Goal: Transaction & Acquisition: Purchase product/service

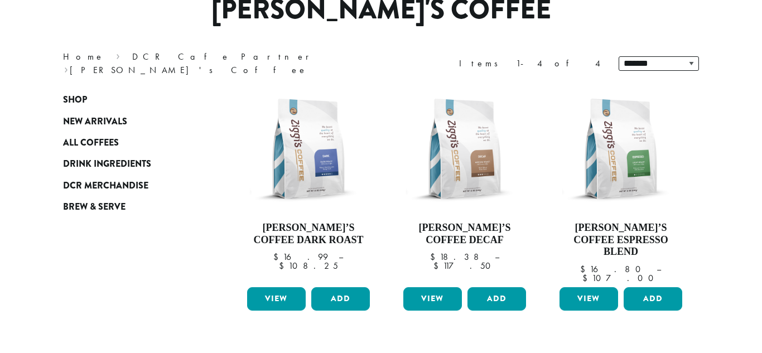
scroll to position [112, 0]
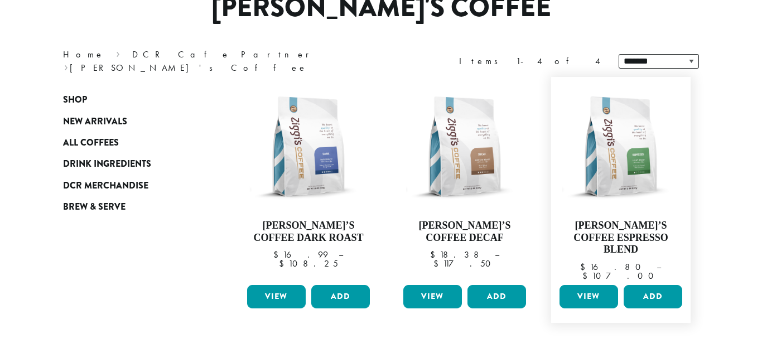
click at [603, 285] on link "View" at bounding box center [589, 296] width 59 height 23
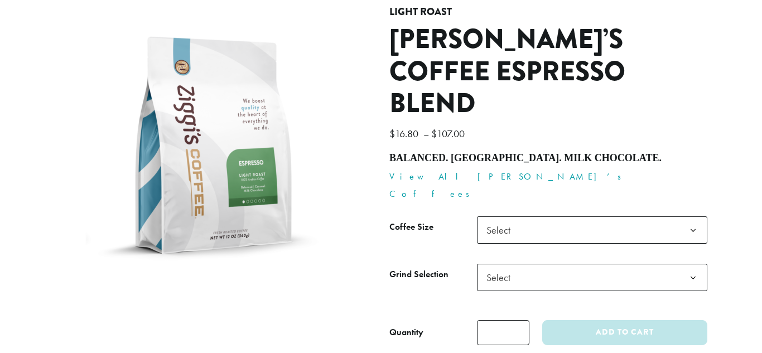
scroll to position [134, 0]
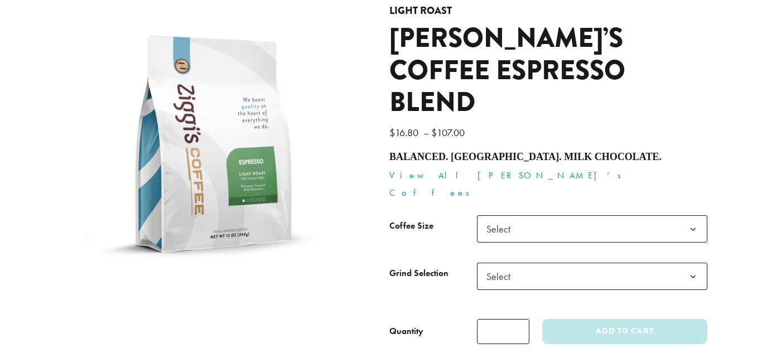
click at [674, 215] on span "Select" at bounding box center [592, 228] width 230 height 27
